Goal: Task Accomplishment & Management: Manage account settings

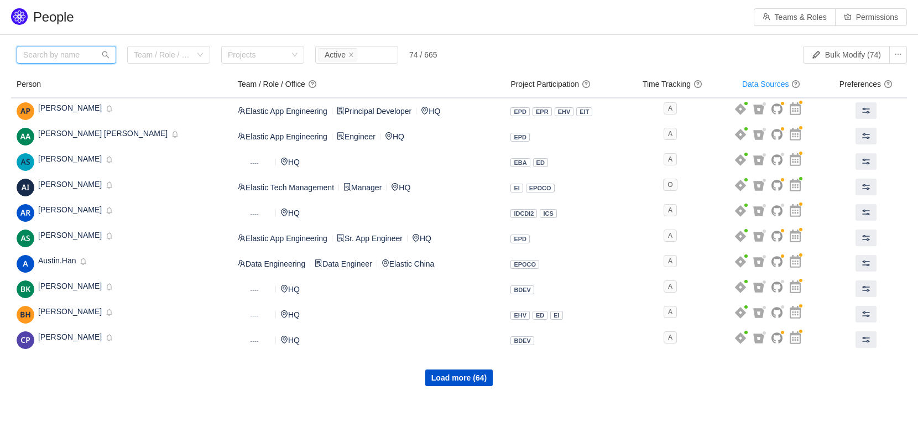
click at [60, 55] on input "text" at bounding box center [67, 55] width 100 height 18
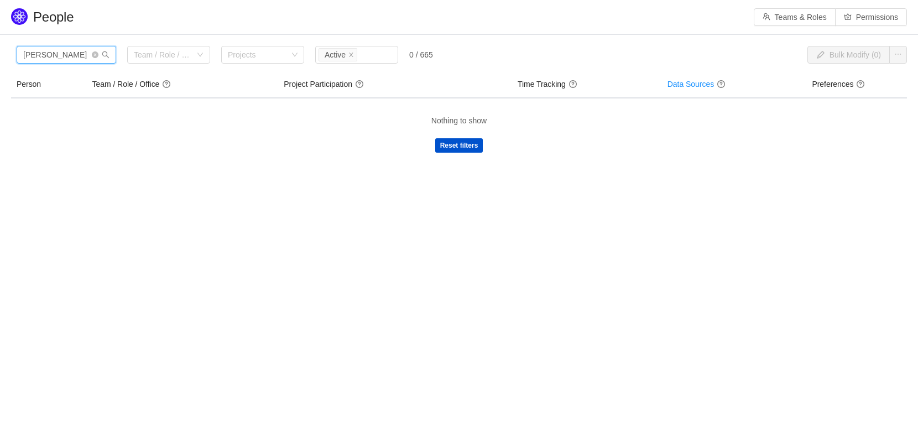
type input "robin"
click at [97, 54] on icon "icon: close-circle" at bounding box center [95, 54] width 7 height 7
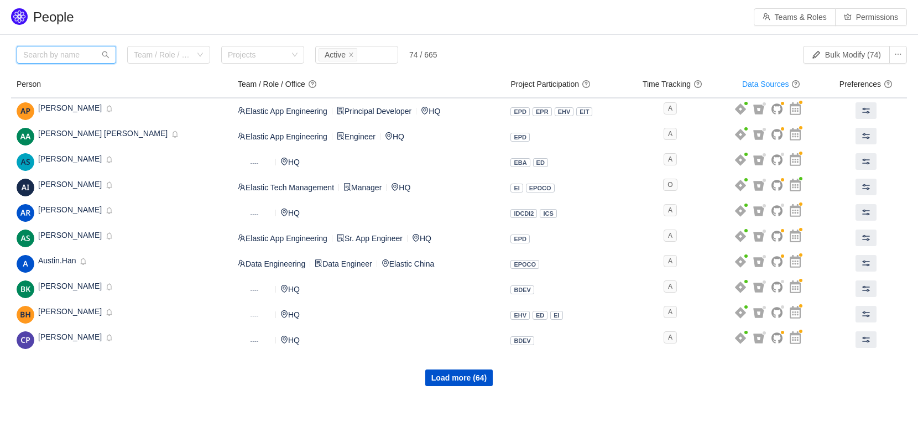
click at [81, 59] on input "text" at bounding box center [67, 55] width 100 height 18
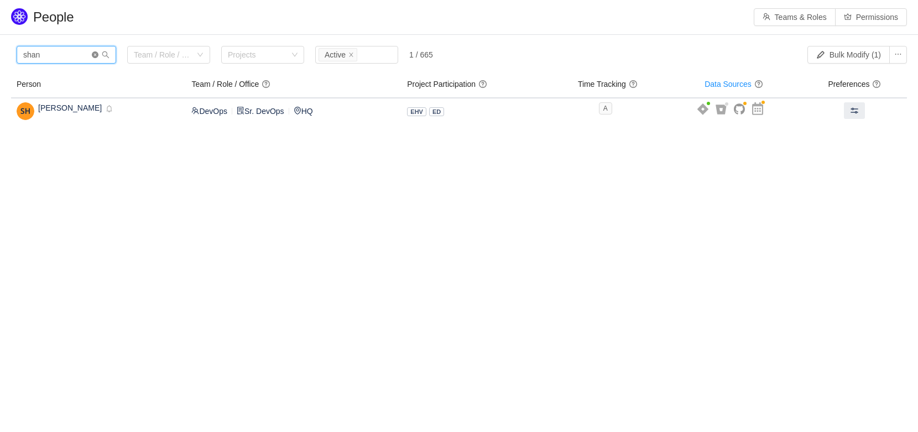
type input "shan"
click at [96, 56] on icon "icon: close-circle" at bounding box center [95, 54] width 7 height 7
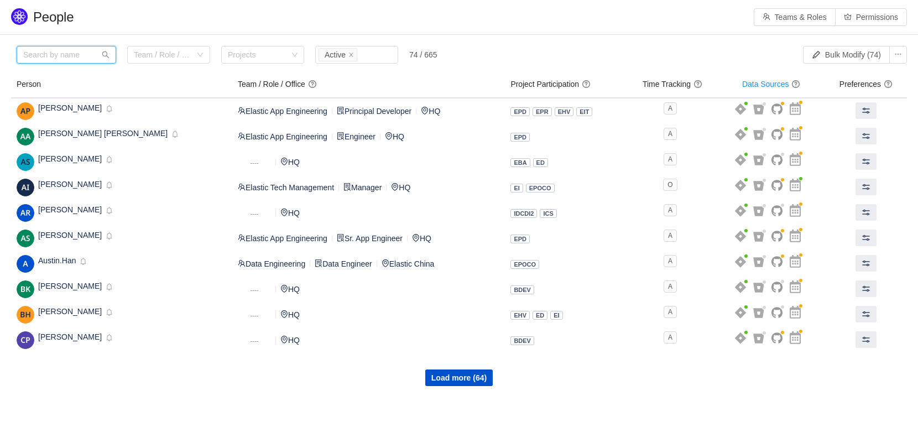
click at [88, 56] on input "text" at bounding box center [67, 55] width 100 height 18
click at [53, 57] on input "text" at bounding box center [67, 55] width 100 height 18
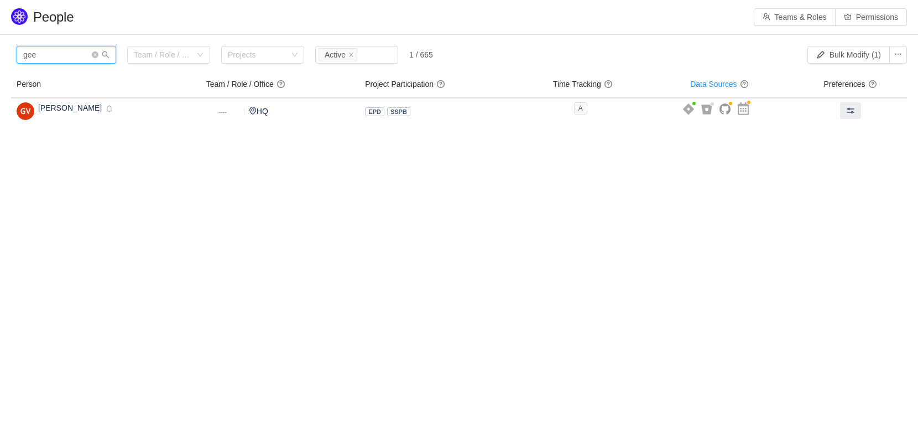
type input "gee"
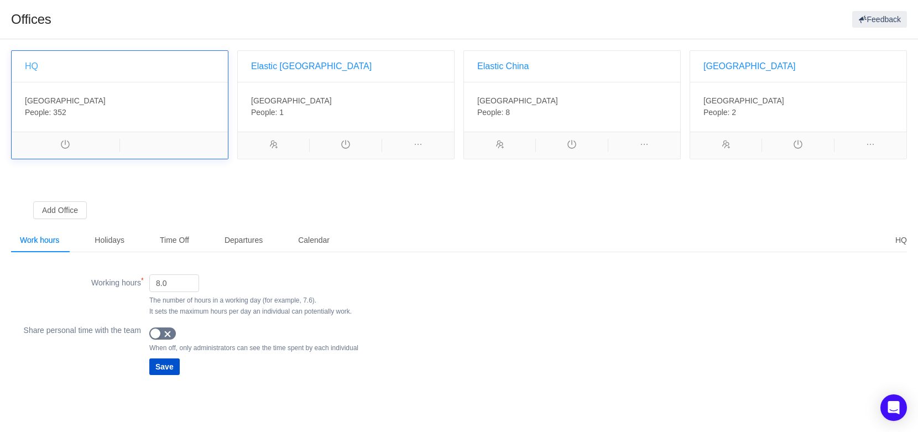
click at [34, 65] on link "HQ" at bounding box center [31, 65] width 13 height 9
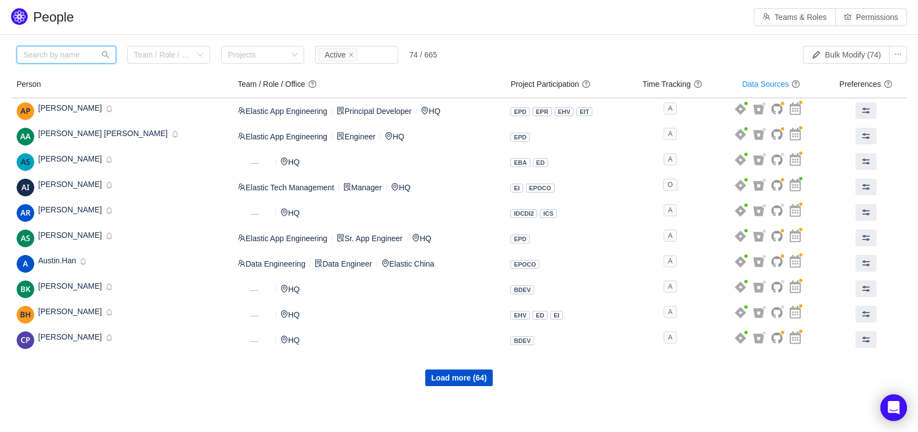
click at [44, 54] on input "text" at bounding box center [67, 55] width 100 height 18
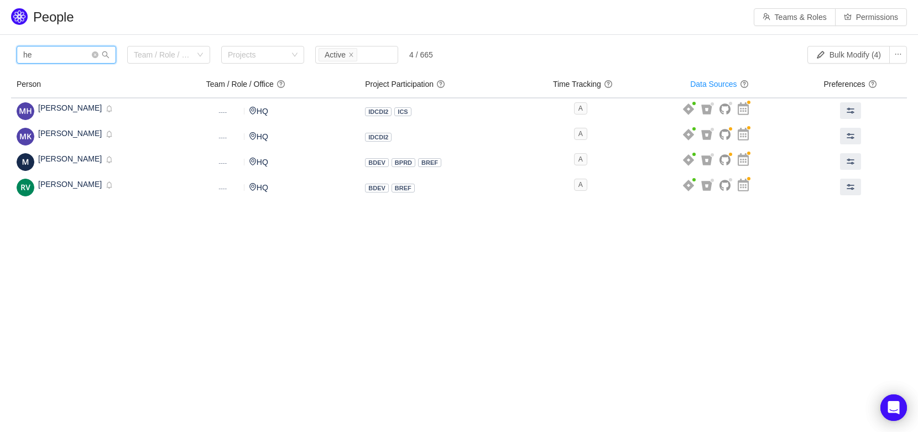
type input "h"
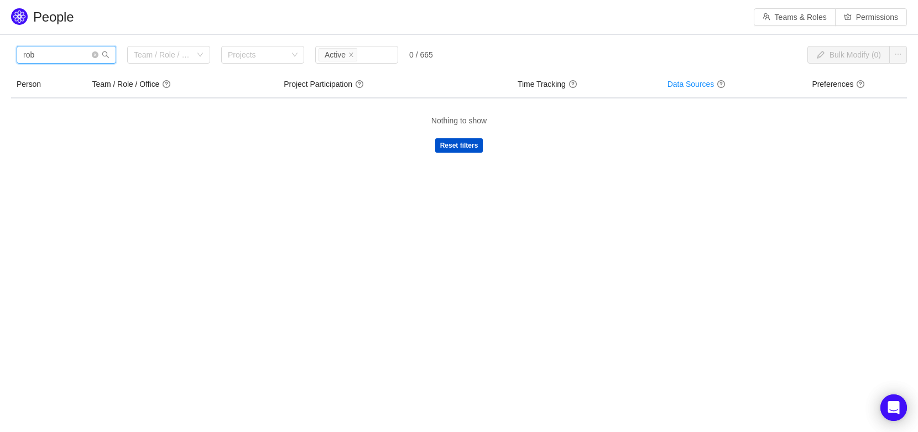
type input "rob"
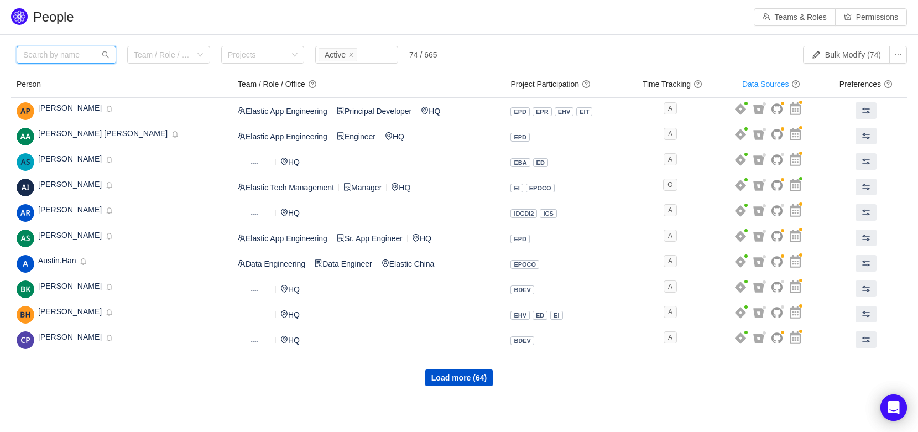
click at [77, 55] on input "text" at bounding box center [67, 55] width 100 height 18
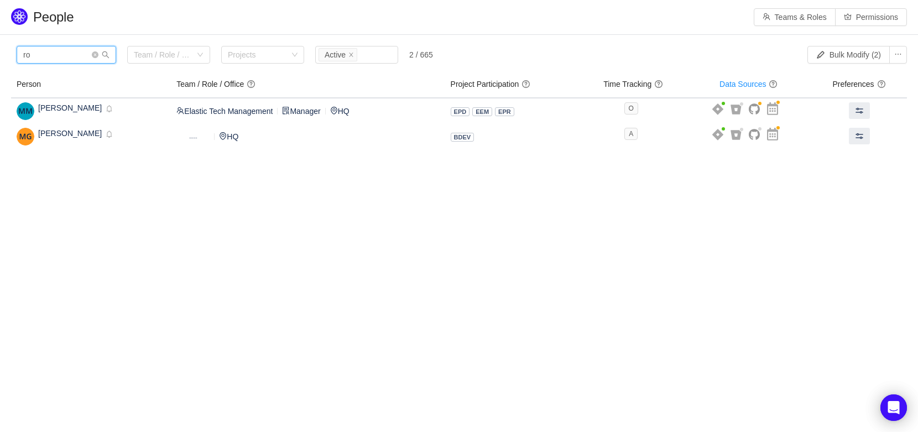
type input "r"
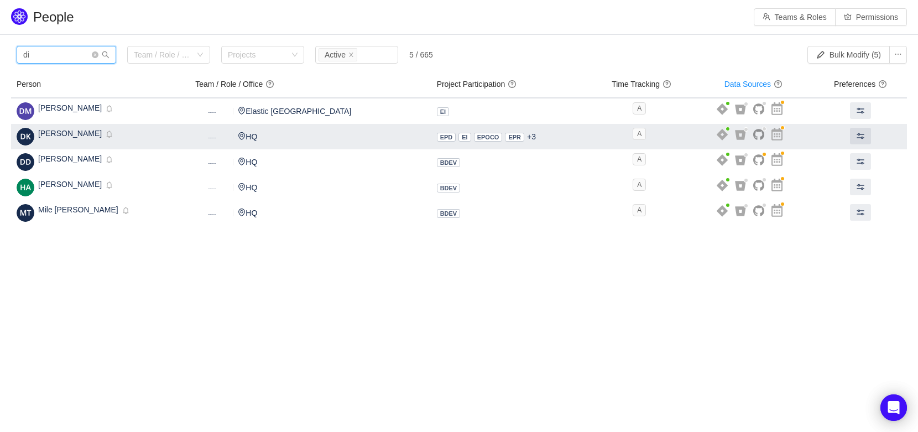
type input "di"
click at [43, 134] on span "Diwakar krishnappa" at bounding box center [70, 133] width 64 height 9
click at [55, 138] on span "Diwakar krishnappa" at bounding box center [70, 133] width 64 height 9
click at [54, 134] on span "Diwakar krishnappa" at bounding box center [70, 133] width 64 height 9
click at [856, 138] on span at bounding box center [860, 136] width 9 height 9
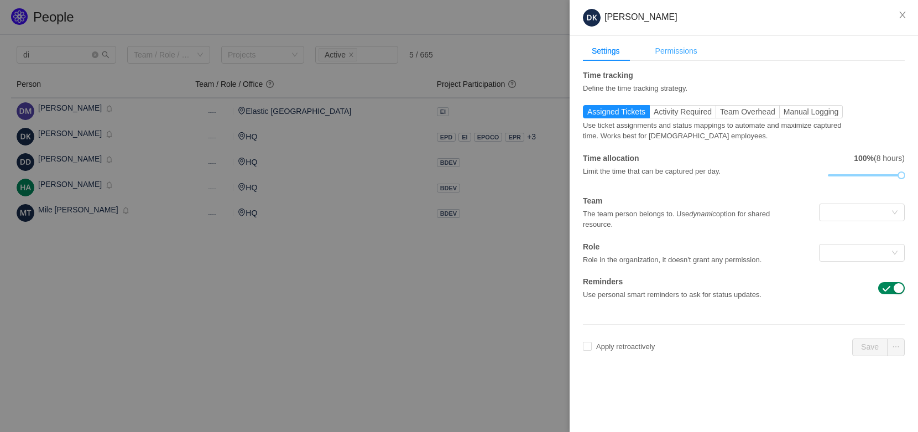
click at [667, 53] on div "Permissions" at bounding box center [676, 51] width 60 height 20
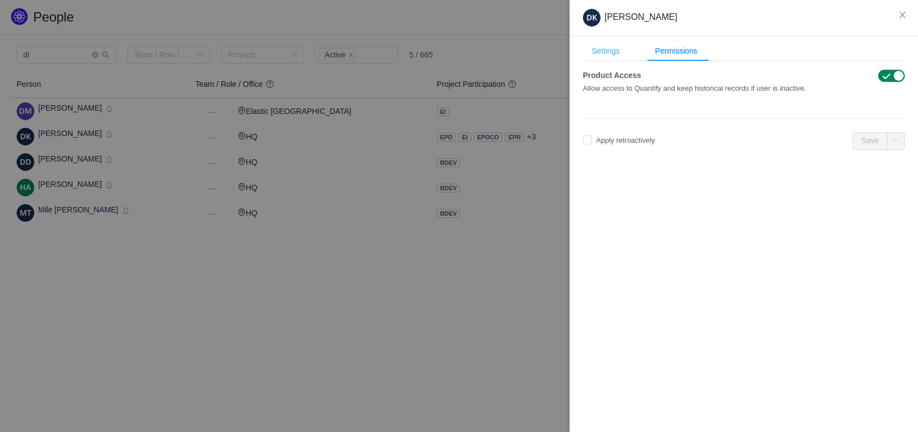
click at [596, 51] on div "Settings" at bounding box center [606, 51] width 46 height 20
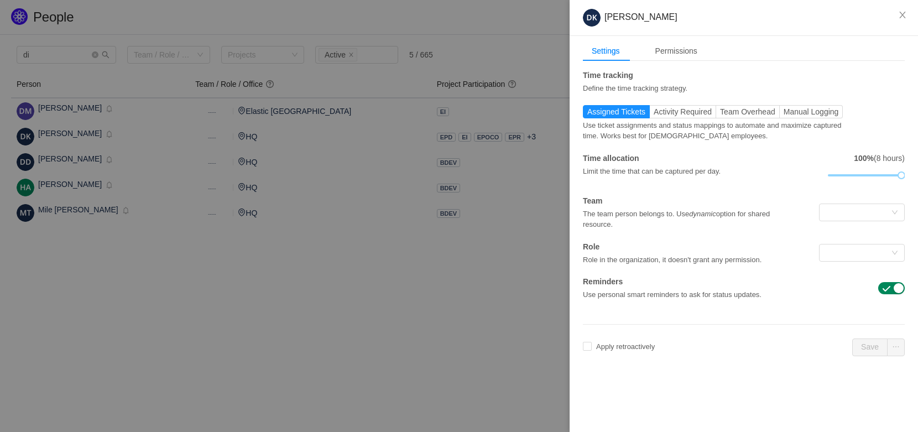
click at [526, 194] on div at bounding box center [459, 216] width 918 height 432
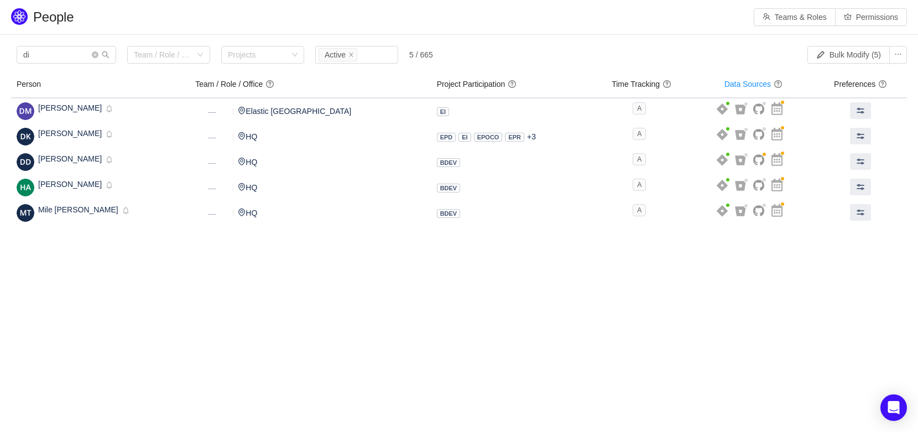
click at [856, 29] on header "People Teams & Roles Permissions" at bounding box center [459, 17] width 918 height 34
click at [863, 20] on button "Permissions" at bounding box center [871, 17] width 72 height 18
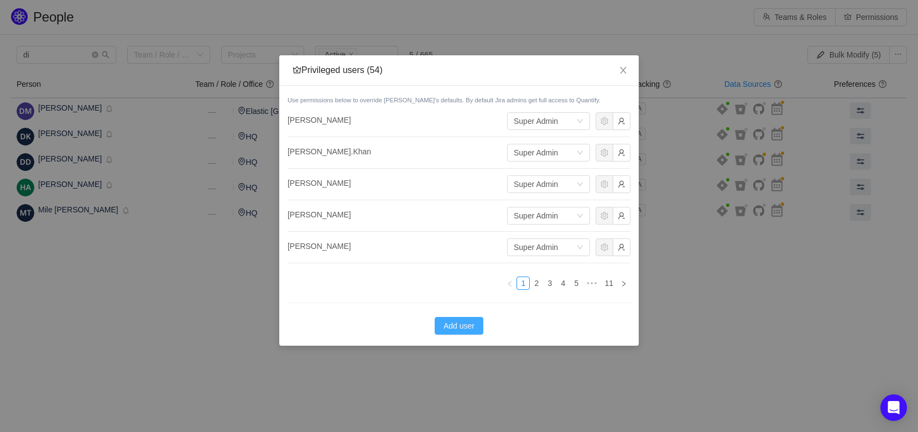
click at [460, 328] on button "Add user" at bounding box center [458, 326] width 49 height 18
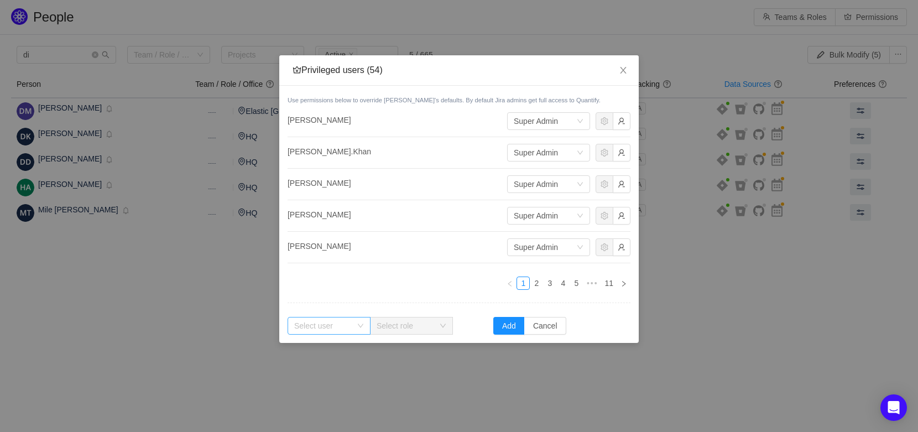
click at [348, 326] on div "Select user" at bounding box center [322, 325] width 57 height 11
click at [326, 326] on div "Select user" at bounding box center [322, 325] width 57 height 11
type input "heal"
click at [543, 332] on button "Cancel" at bounding box center [545, 326] width 42 height 18
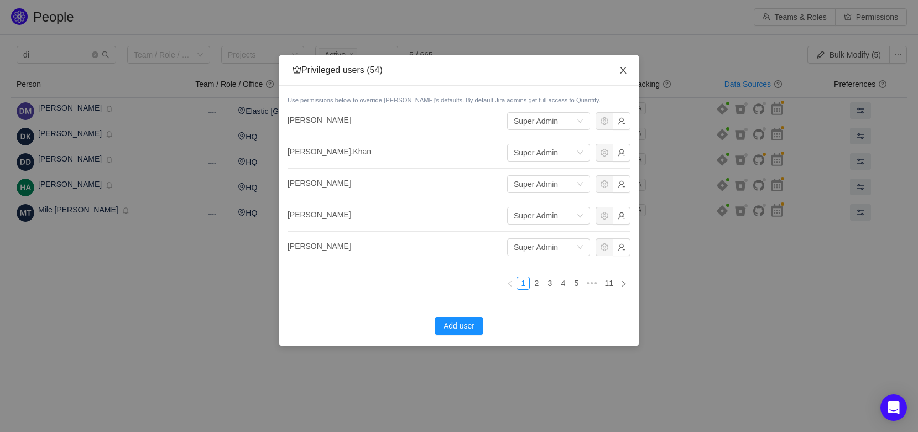
click at [624, 69] on icon "icon: close" at bounding box center [623, 70] width 6 height 7
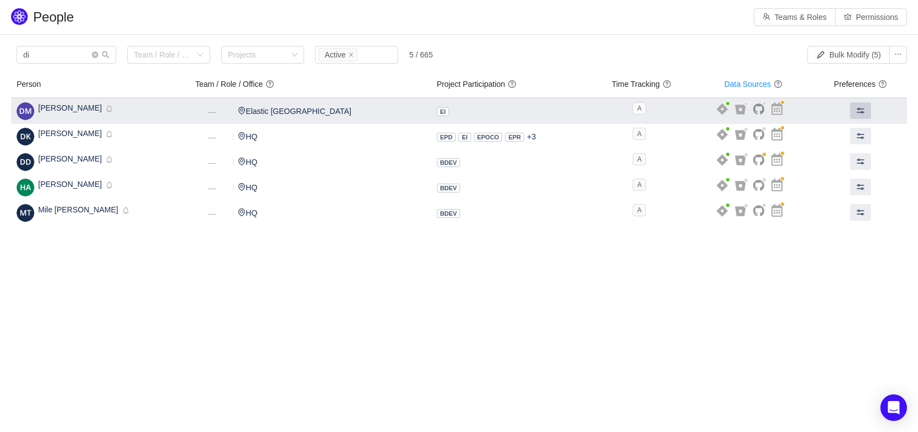
click at [856, 111] on span at bounding box center [860, 110] width 9 height 9
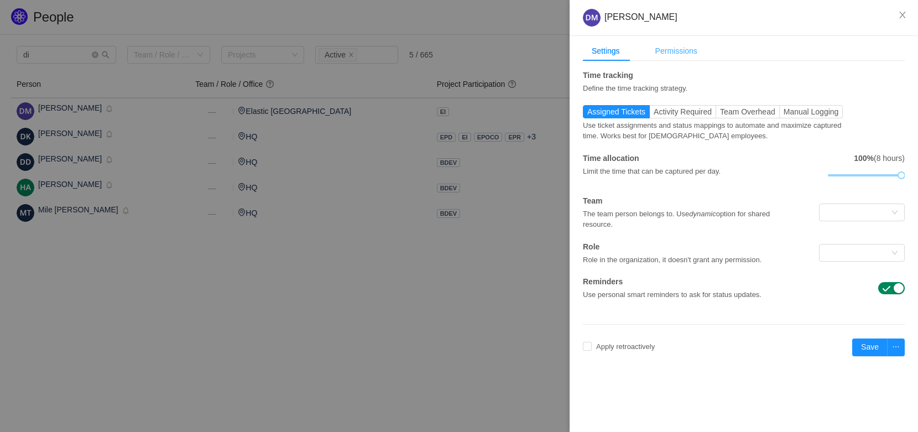
click at [660, 58] on div "Permissions" at bounding box center [676, 51] width 60 height 20
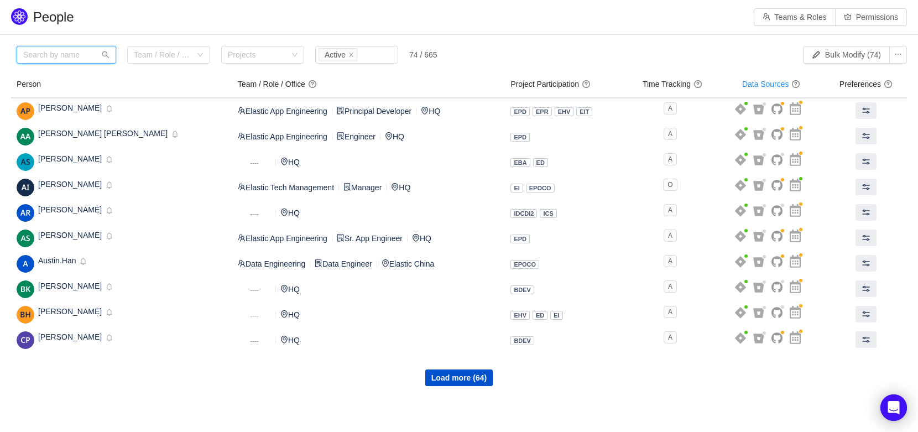
click at [62, 60] on input "text" at bounding box center [67, 55] width 100 height 18
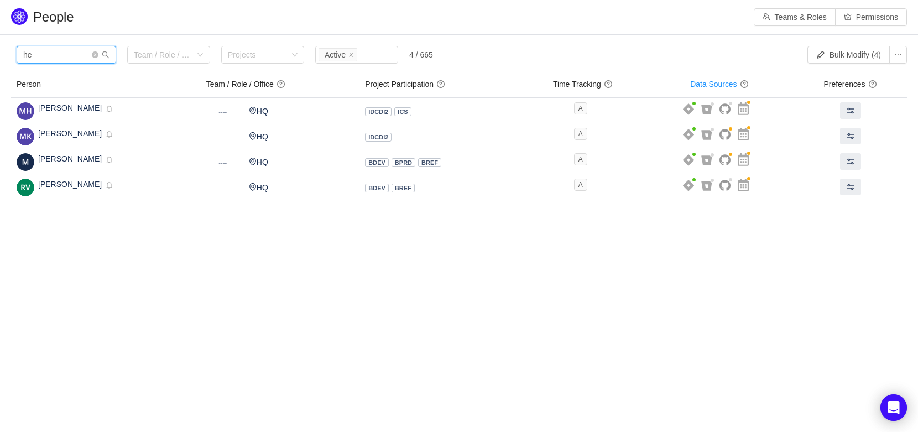
type input "h"
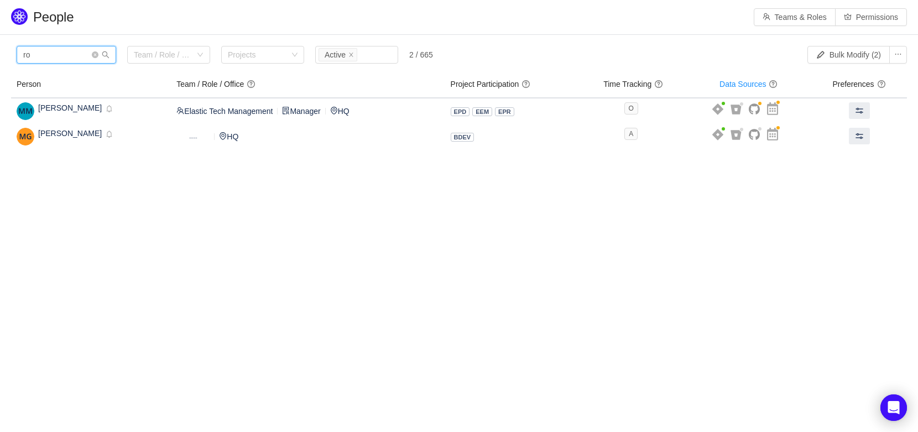
type input "r"
